Goal: Task Accomplishment & Management: Manage account settings

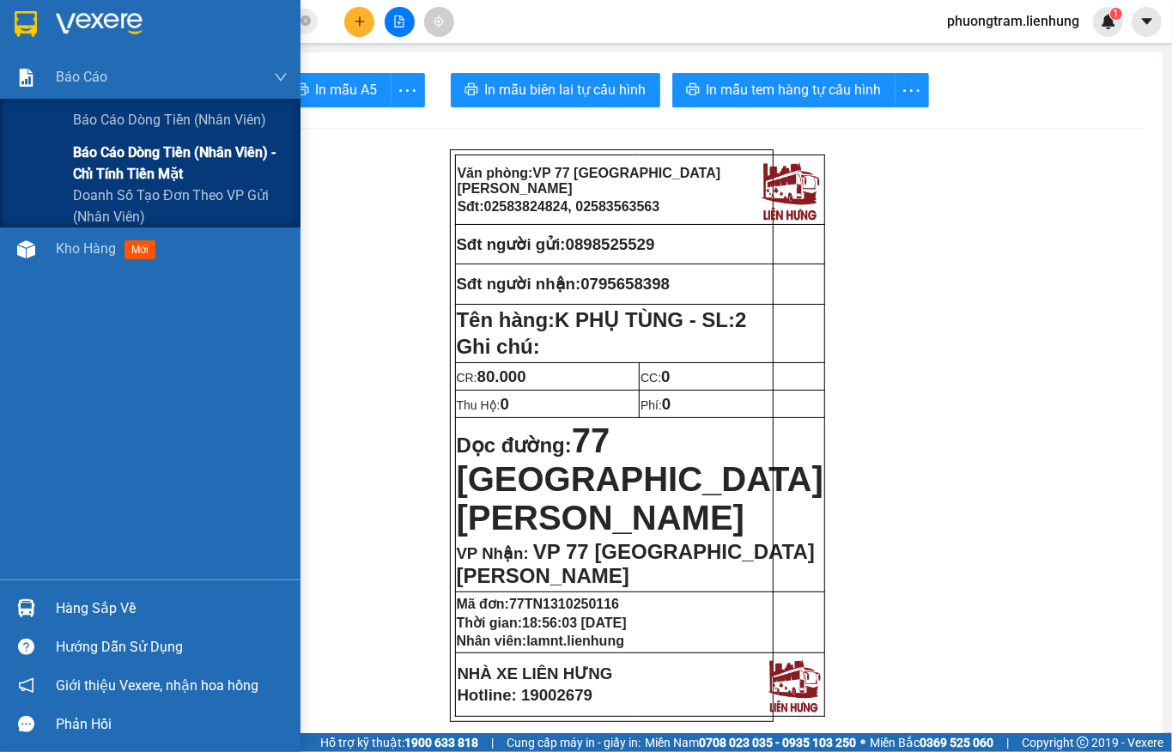
click at [108, 142] on span "Báo cáo dòng tiền (nhân viên) - chỉ tính tiền mặt" at bounding box center [180, 163] width 215 height 43
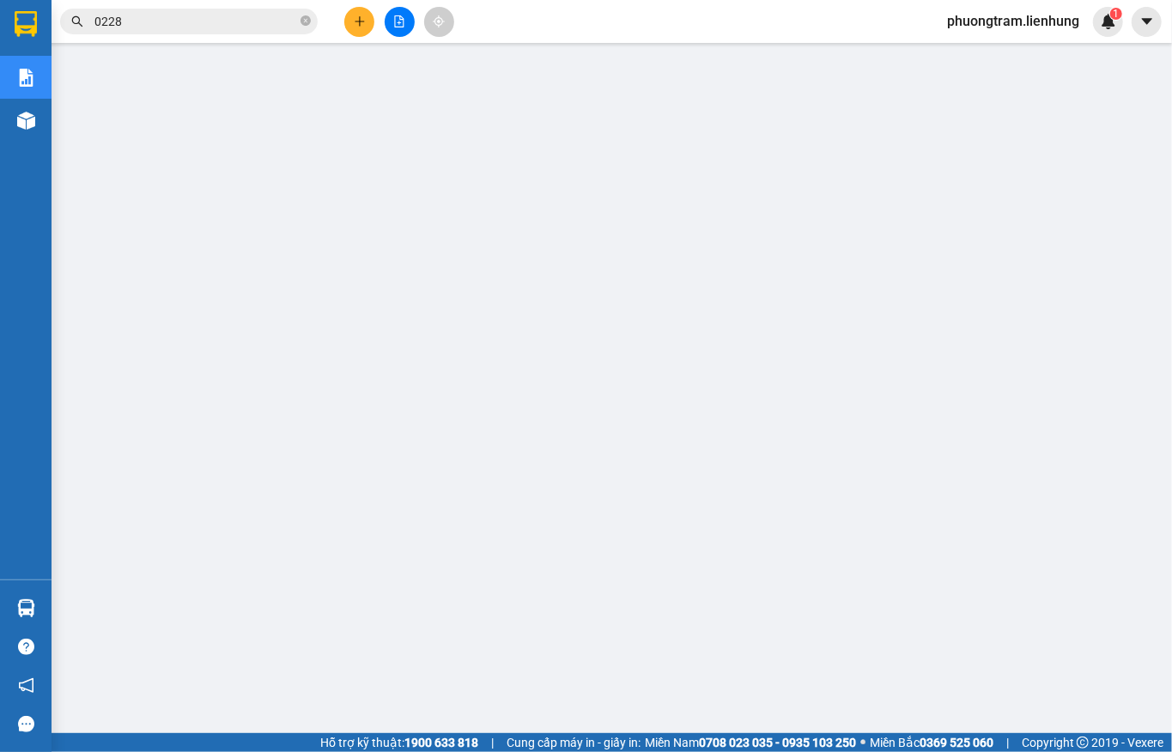
click at [997, 14] on span "phuongtram.lienhung" at bounding box center [1013, 20] width 160 height 21
click at [976, 45] on span "Đăng xuất" at bounding box center [1020, 53] width 126 height 19
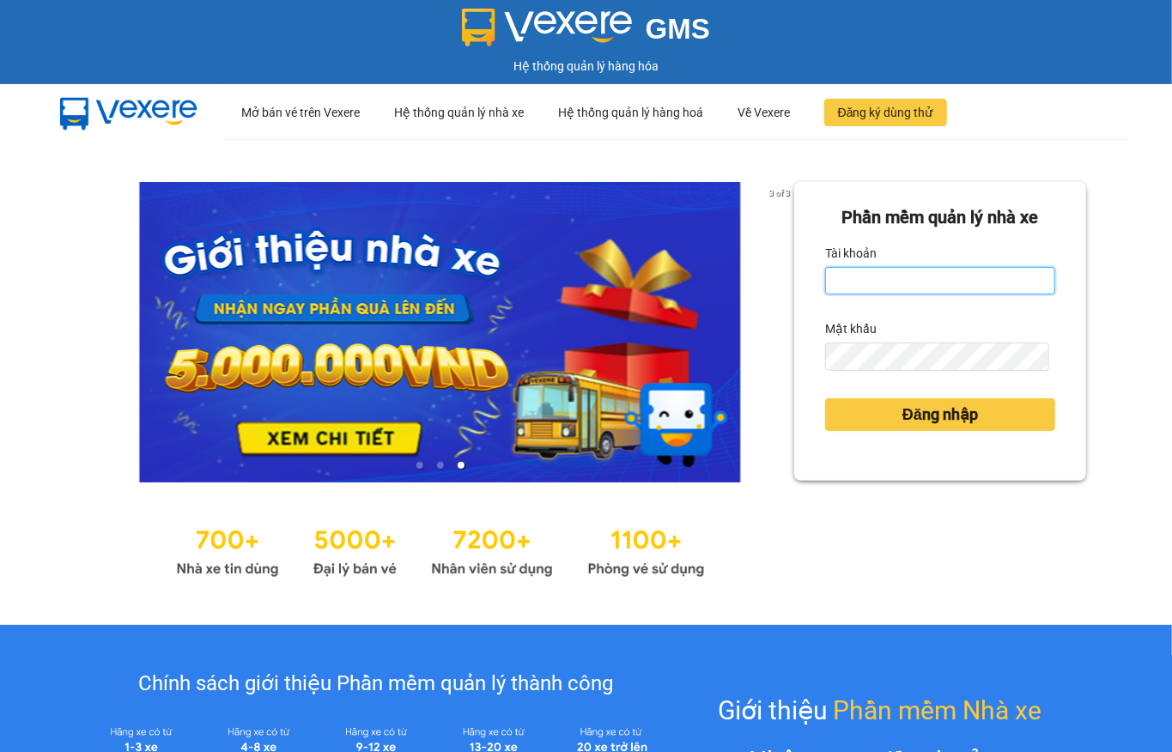
click at [896, 286] on input "Tài khoản" at bounding box center [940, 280] width 230 height 27
type input "thuytien.lienhung"
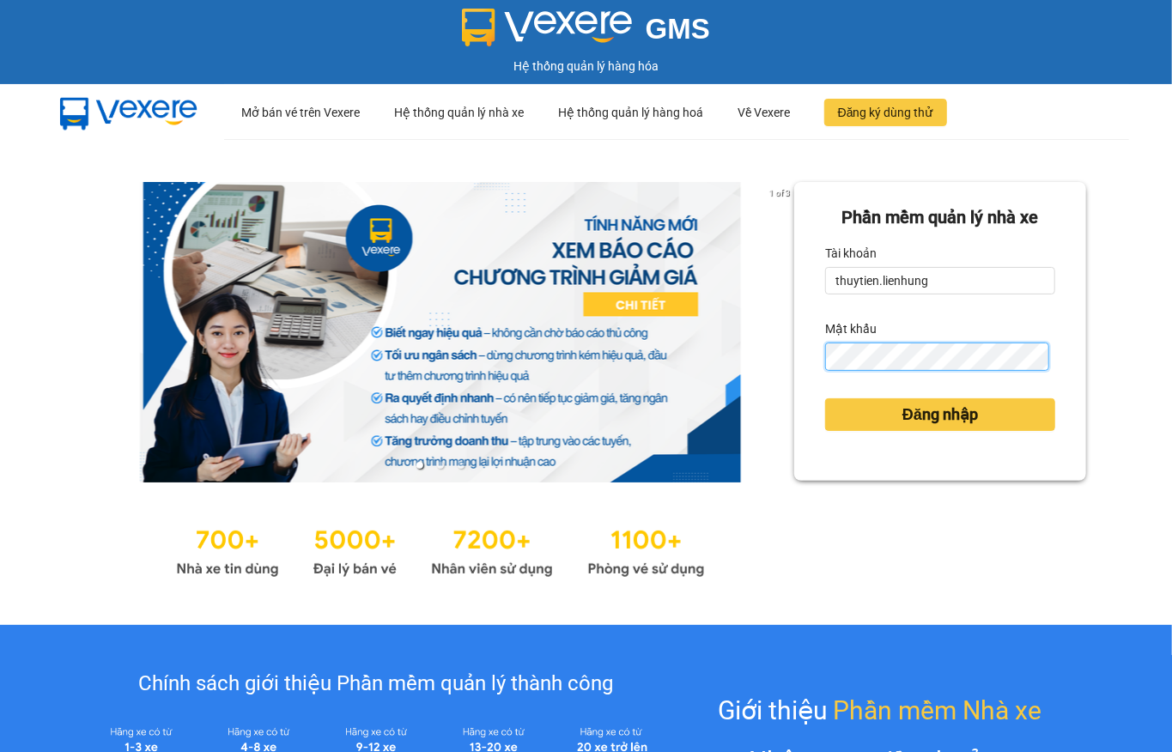
click at [825, 398] on button "Đăng nhập" at bounding box center [940, 414] width 230 height 33
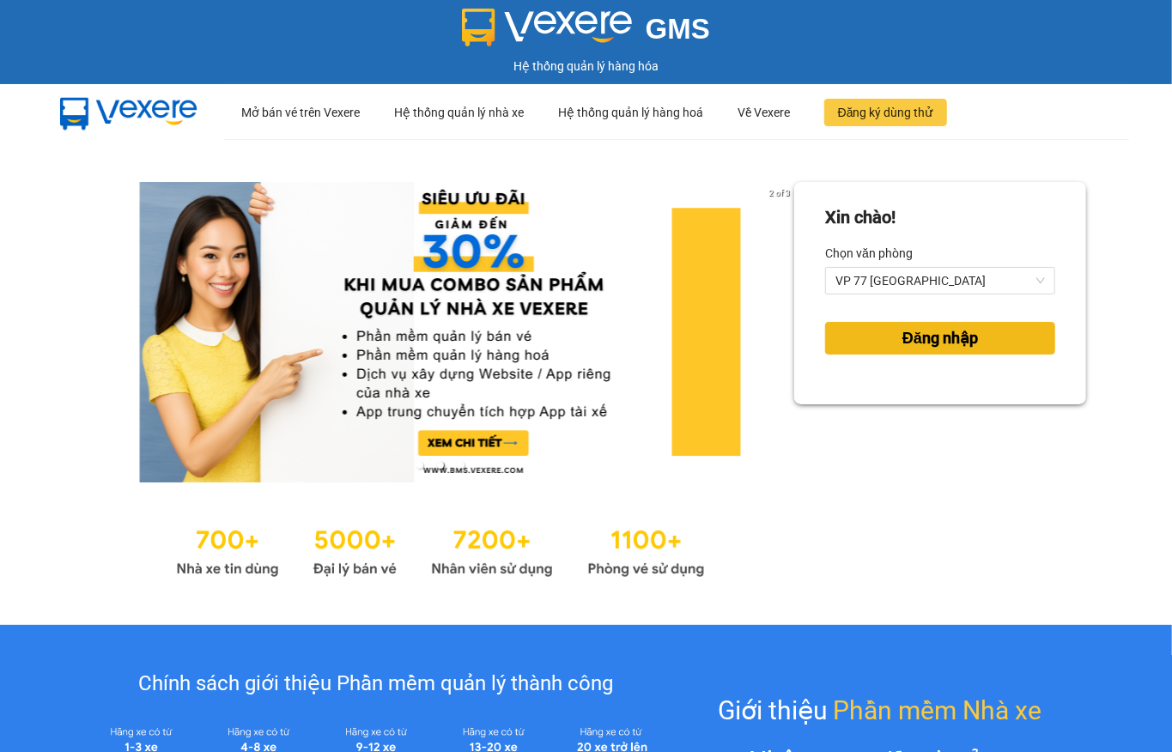
click at [882, 348] on button "Đăng nhập" at bounding box center [940, 338] width 230 height 33
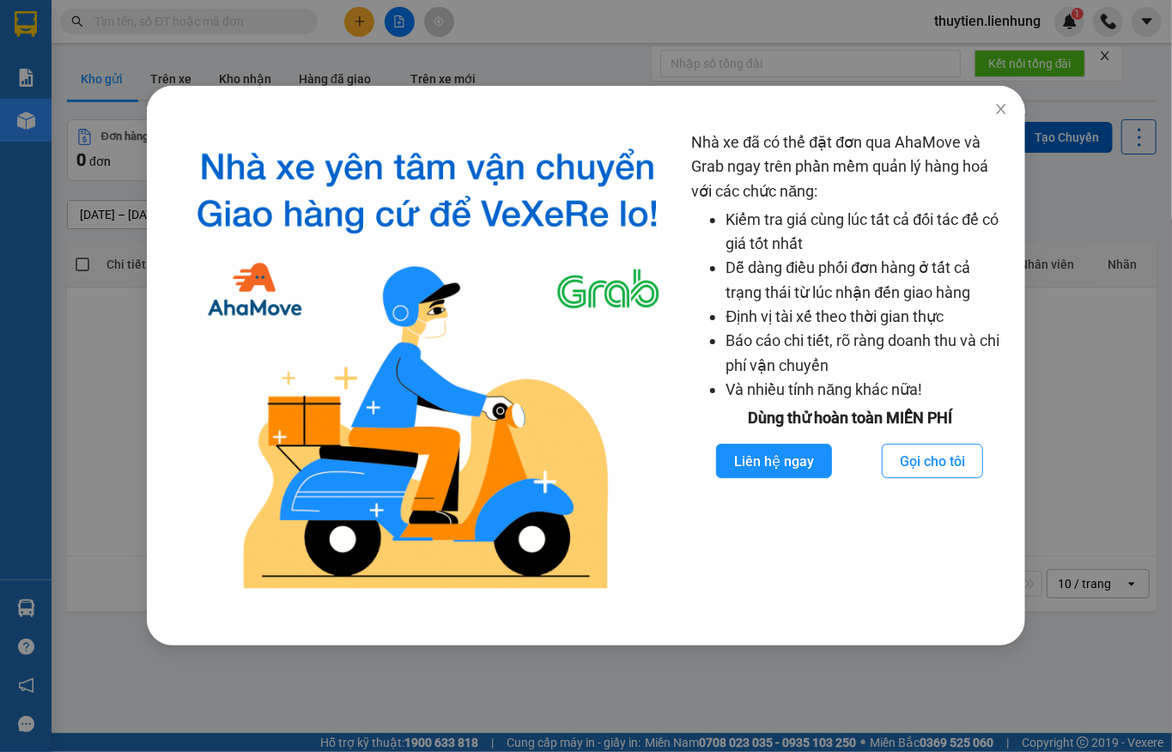
click at [991, 135] on div "Nhà xe đã có thể đặt đơn qua AhaMove và Grab ngay trên phần mềm quản lý hàng ho…" at bounding box center [849, 366] width 317 height 472
click at [993, 118] on span "Close" at bounding box center [1001, 110] width 48 height 48
